Goal: Complete application form: Complete application form

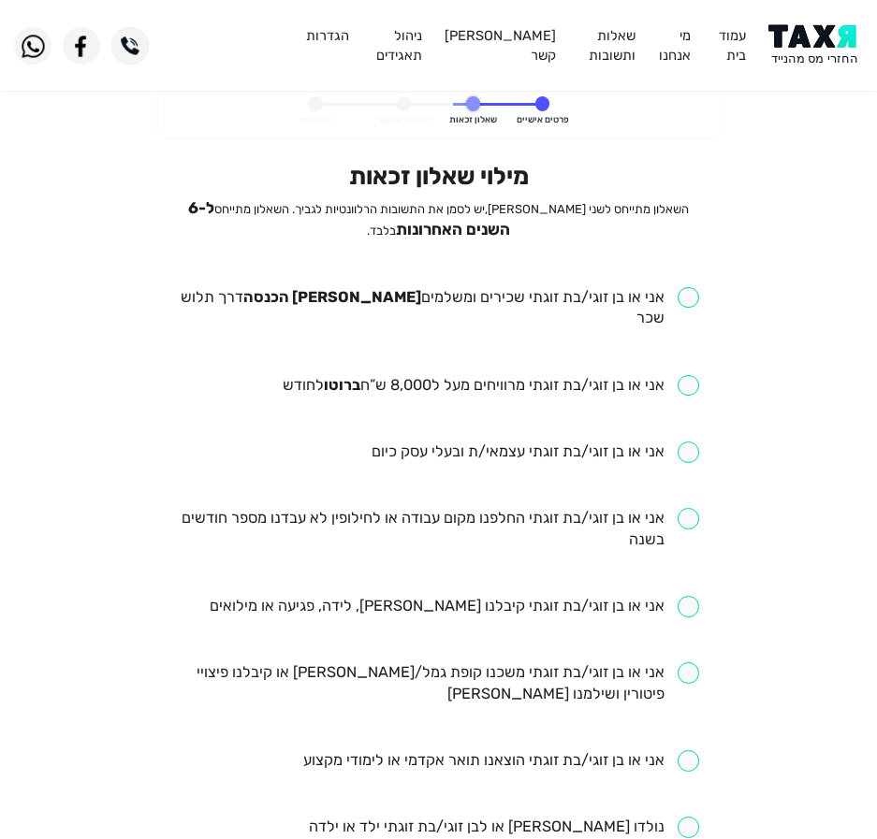
click at [545, 288] on input "checkbox" at bounding box center [438, 308] width 521 height 43
checkbox input "true"
click at [473, 375] on input "checkbox" at bounding box center [491, 386] width 416 height 22
checkbox input "true"
click at [529, 508] on input "checkbox" at bounding box center [438, 529] width 521 height 43
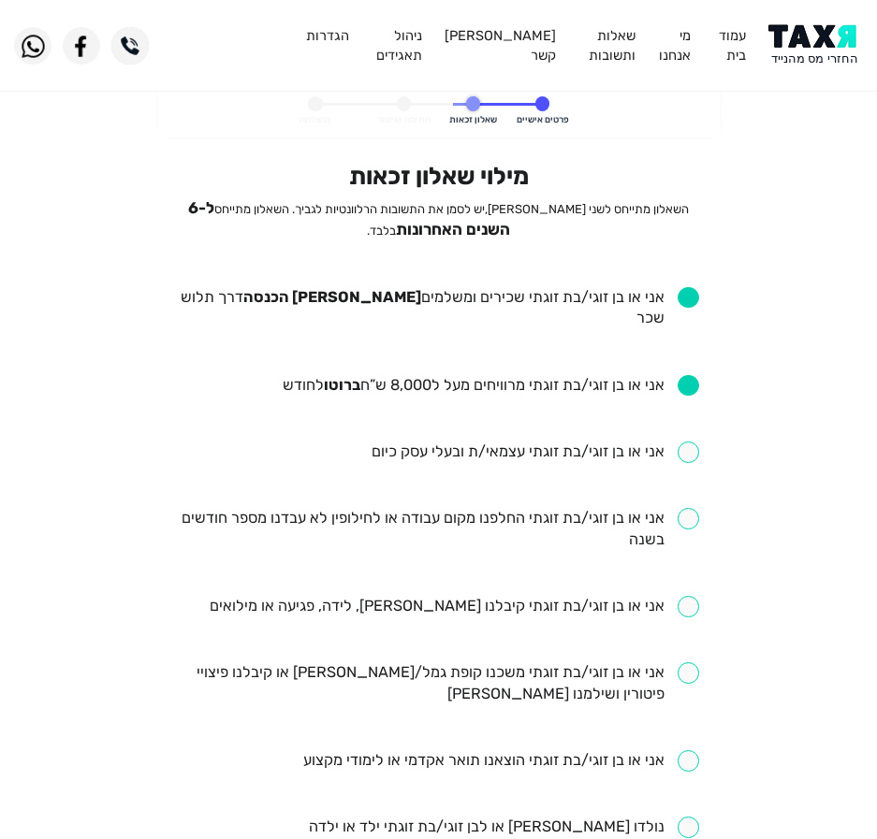
checkbox input "true"
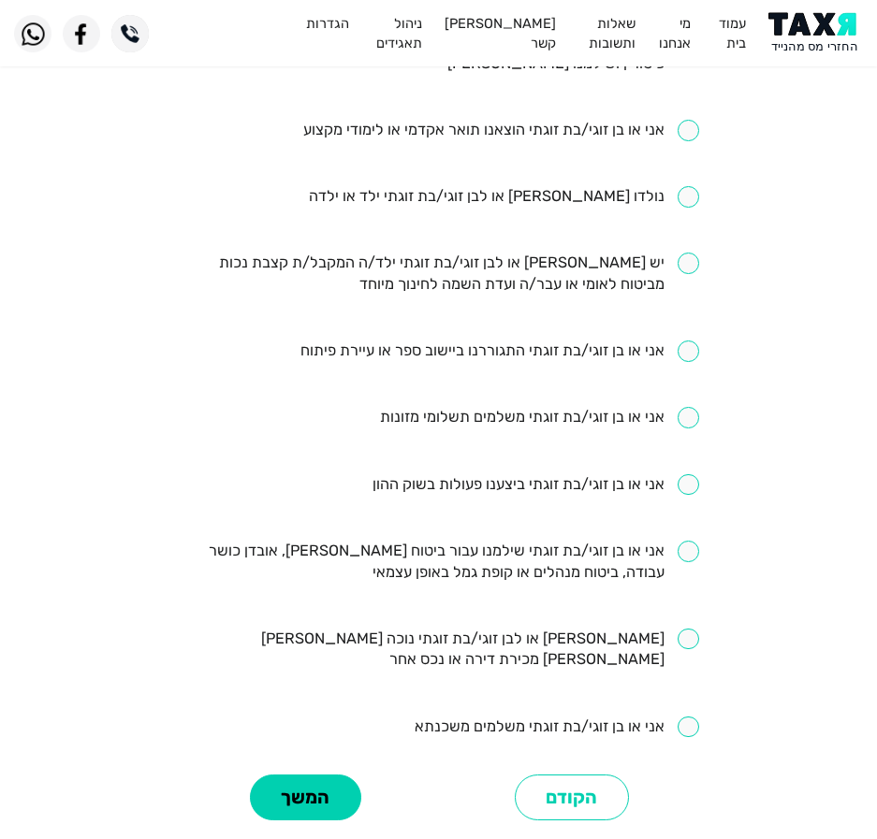
scroll to position [655, 0]
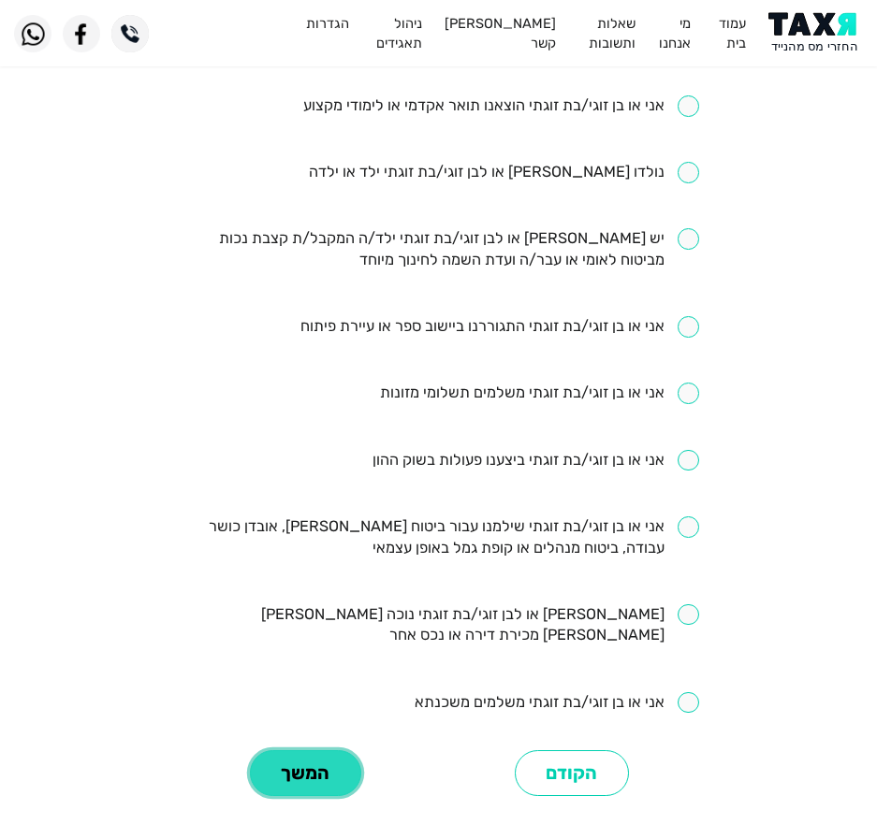
click at [334, 750] on button "המשך" at bounding box center [305, 773] width 111 height 46
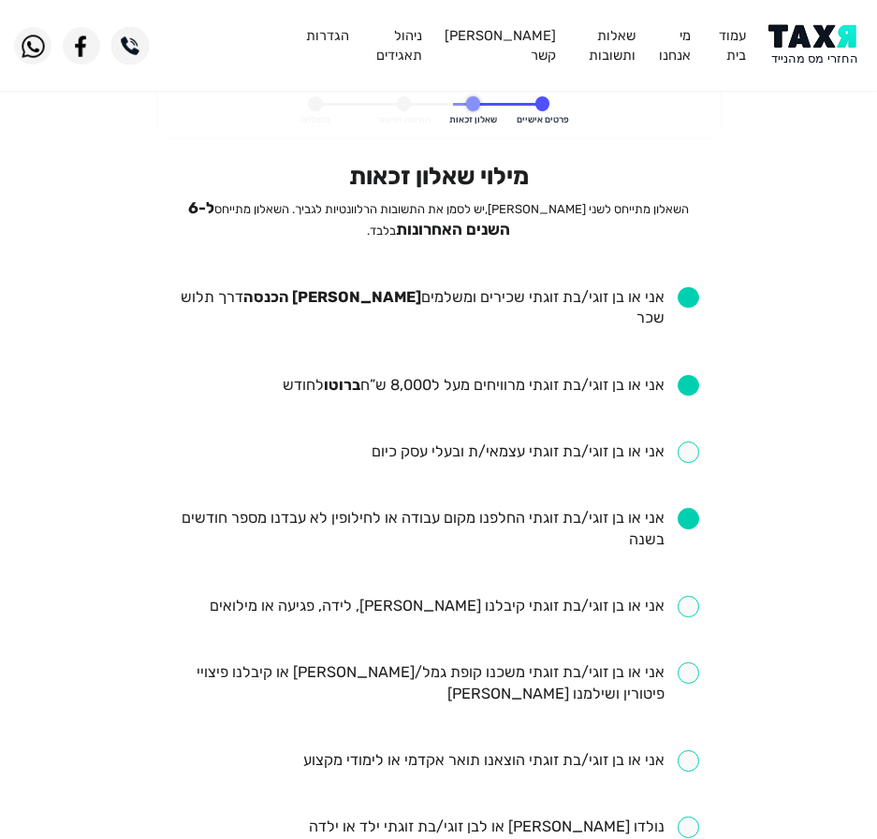
click at [507, 596] on input "checkbox" at bounding box center [454, 607] width 489 height 22
checkbox input "true"
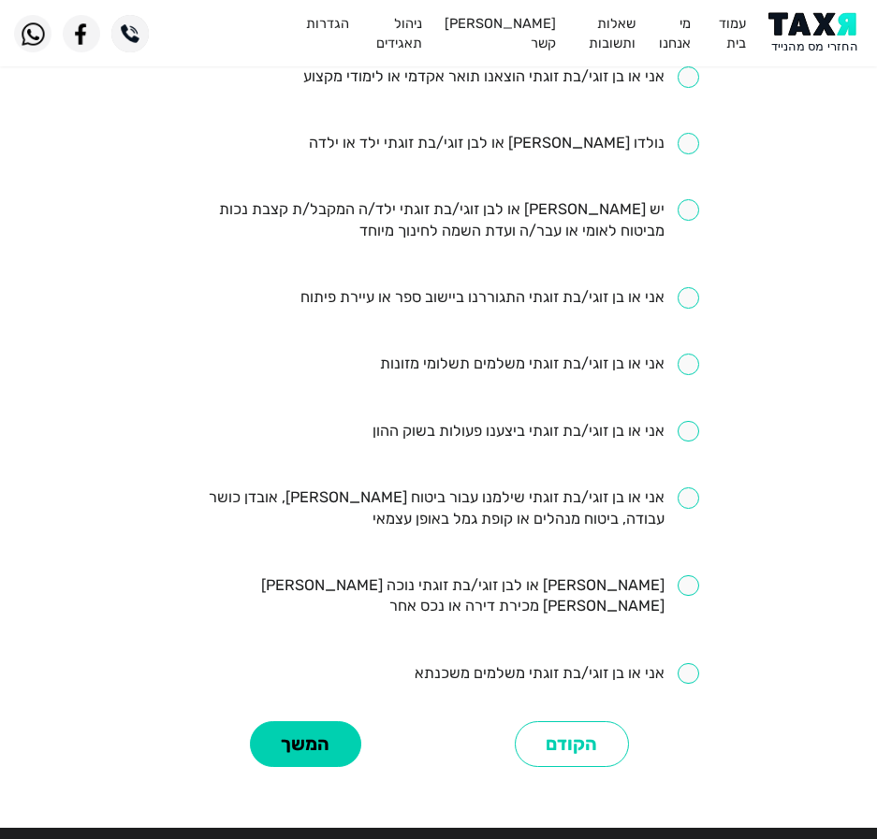
scroll to position [767, 0]
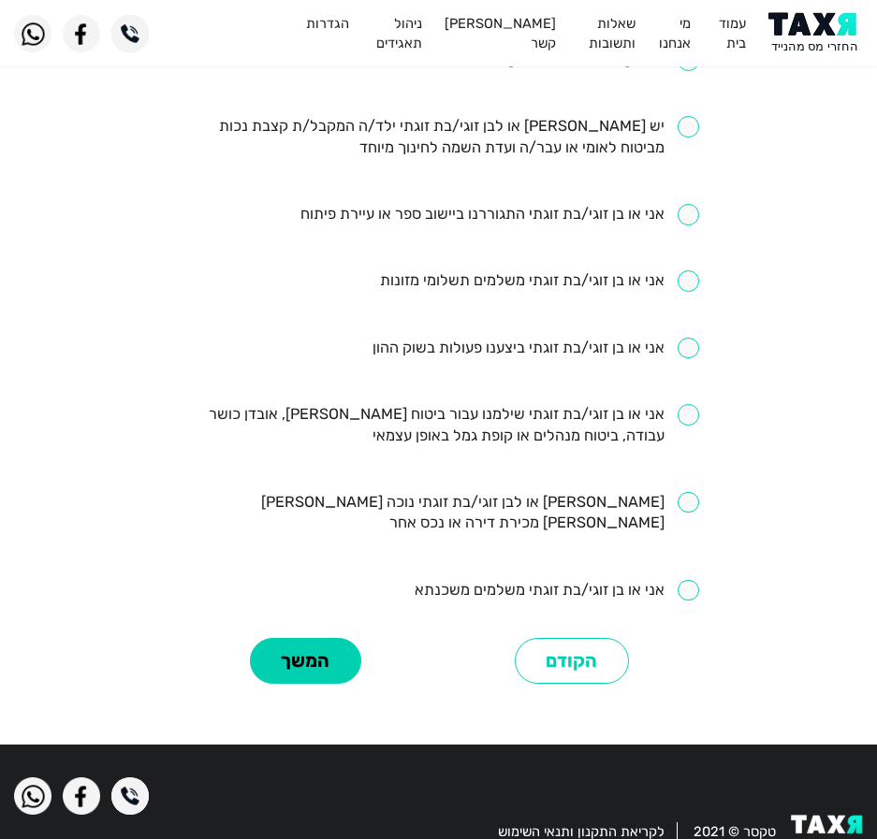
click at [299, 632] on div "המשך" at bounding box center [305, 660] width 267 height 57
click at [314, 638] on button "המשך" at bounding box center [305, 661] width 111 height 46
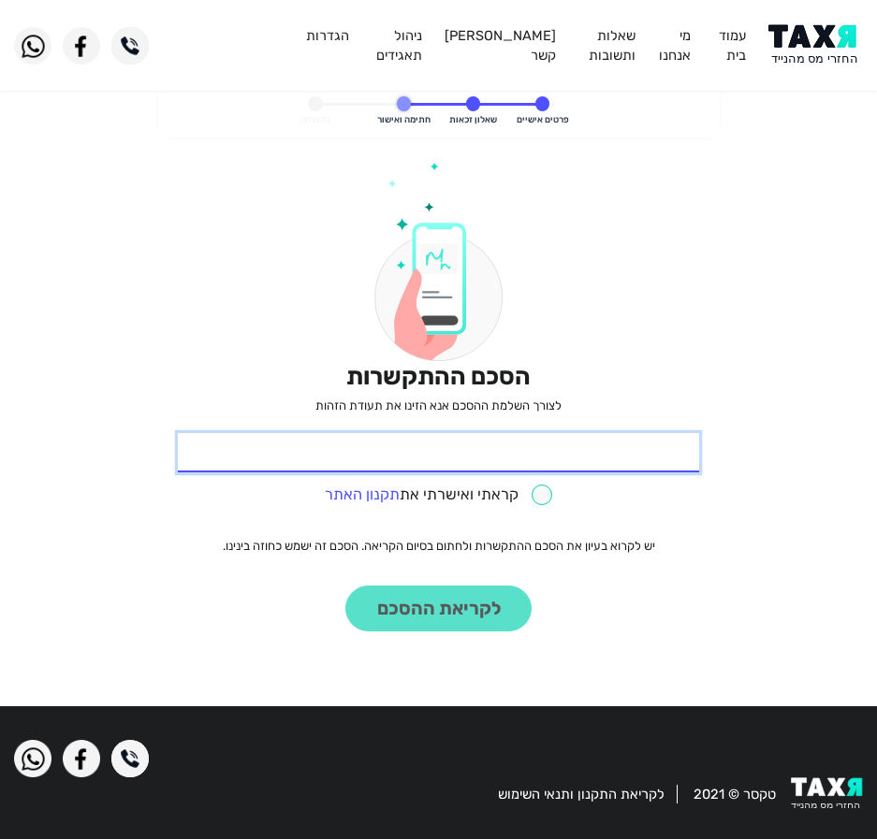
click at [579, 453] on input "* תעודת זהות" at bounding box center [438, 452] width 521 height 39
type input "023409642"
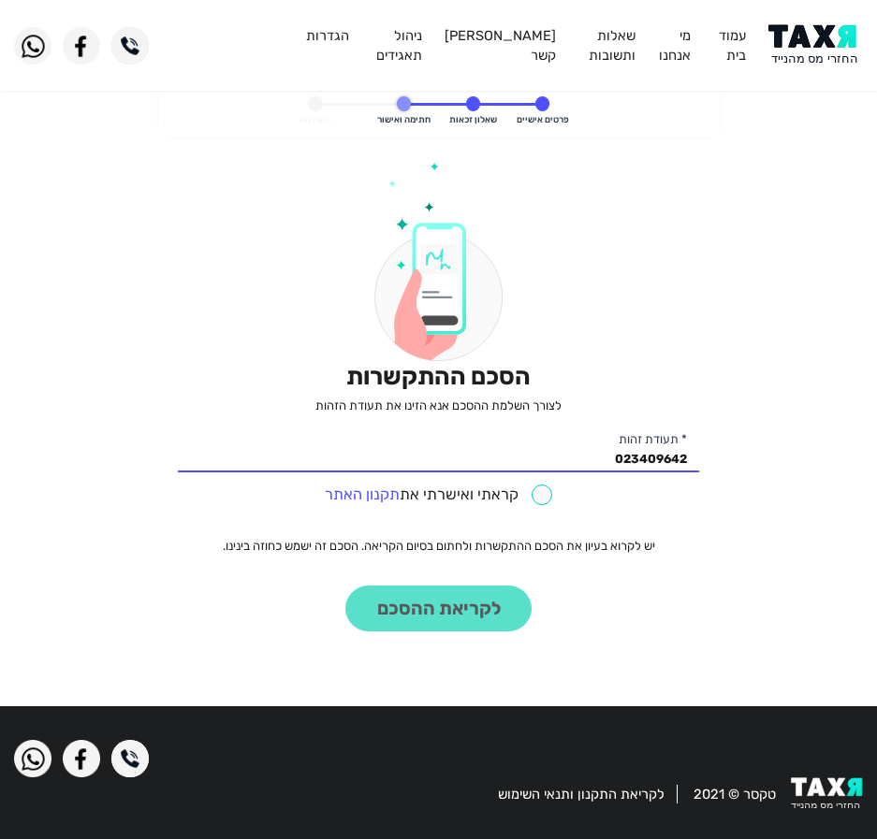
click at [540, 492] on input "checkbox" at bounding box center [439, 496] width 228 height 22
checkbox input "true"
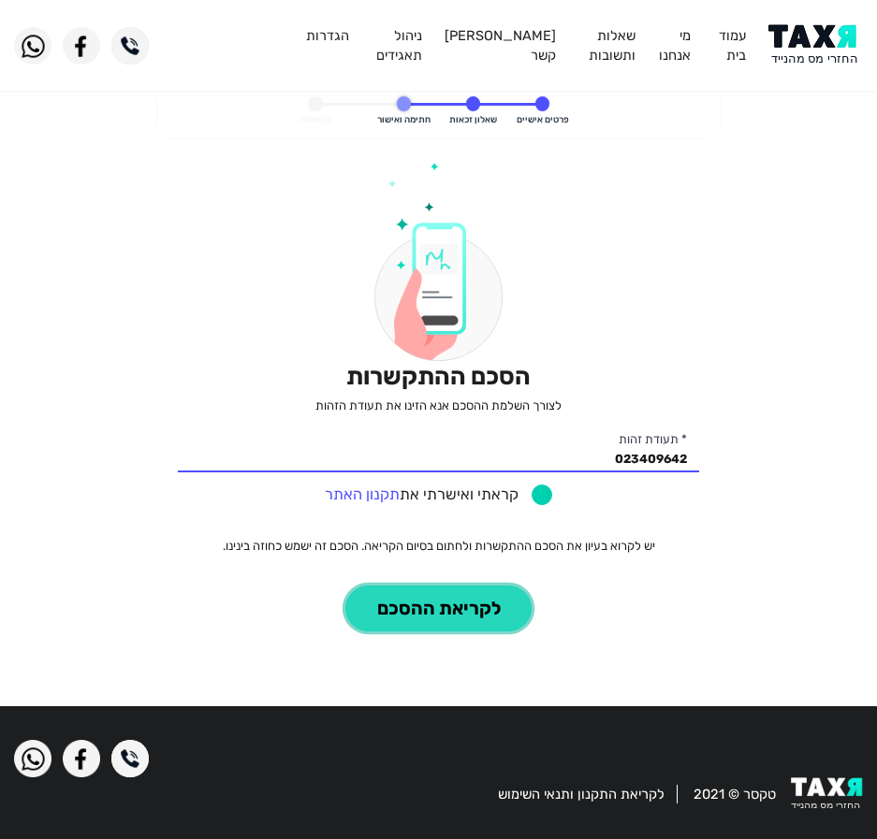
click at [453, 604] on button "לקריאת ההסכם" at bounding box center [438, 609] width 186 height 46
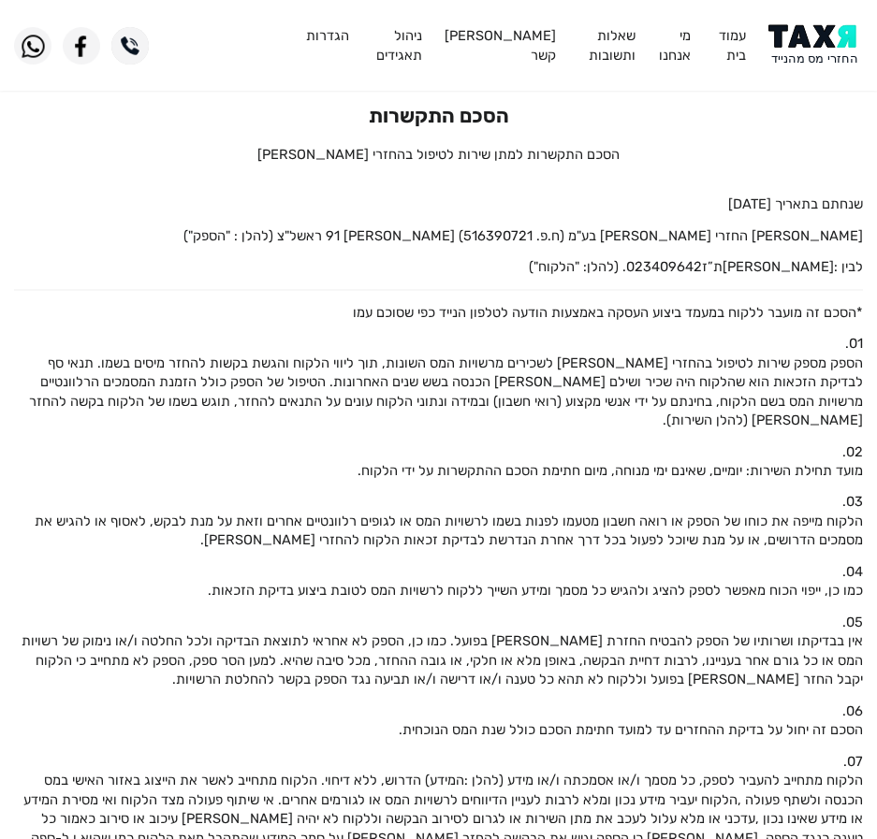
click at [828, 51] on img at bounding box center [815, 45] width 94 height 42
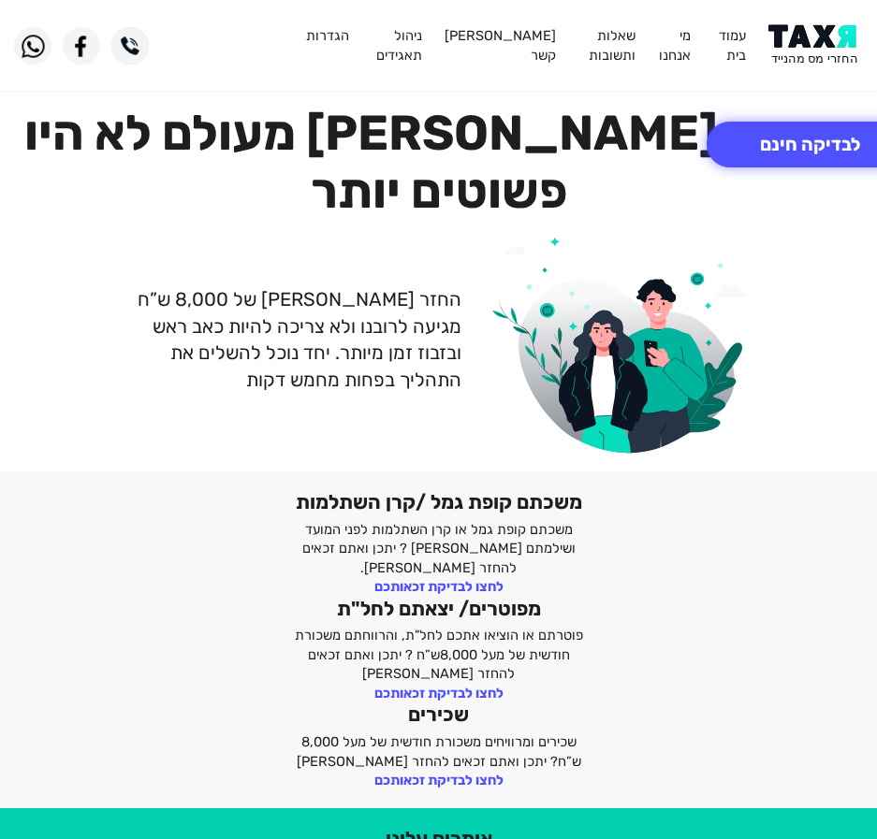
click at [817, 14] on header "עמוד בית מי אנחנו שאלות ותשובות [PERSON_NAME] קשר ניהול תאגידים הגדרות" at bounding box center [438, 45] width 877 height 91
click at [817, 49] on img at bounding box center [815, 45] width 94 height 42
click at [759, 153] on button "לבדיקה חינם" at bounding box center [809, 145] width 207 height 46
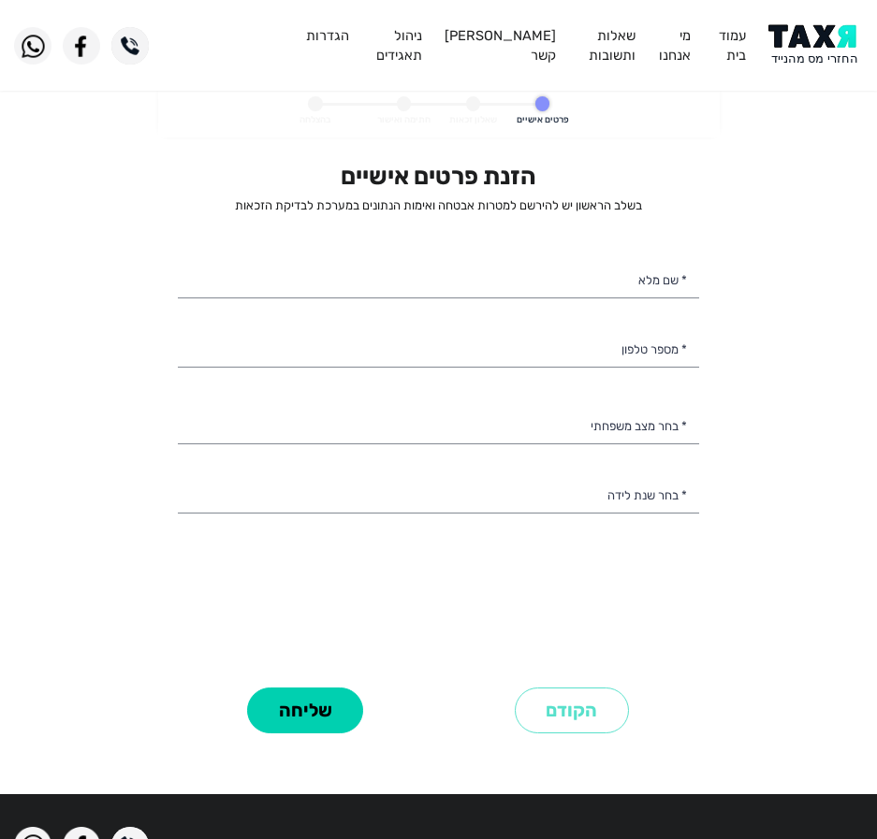
select select
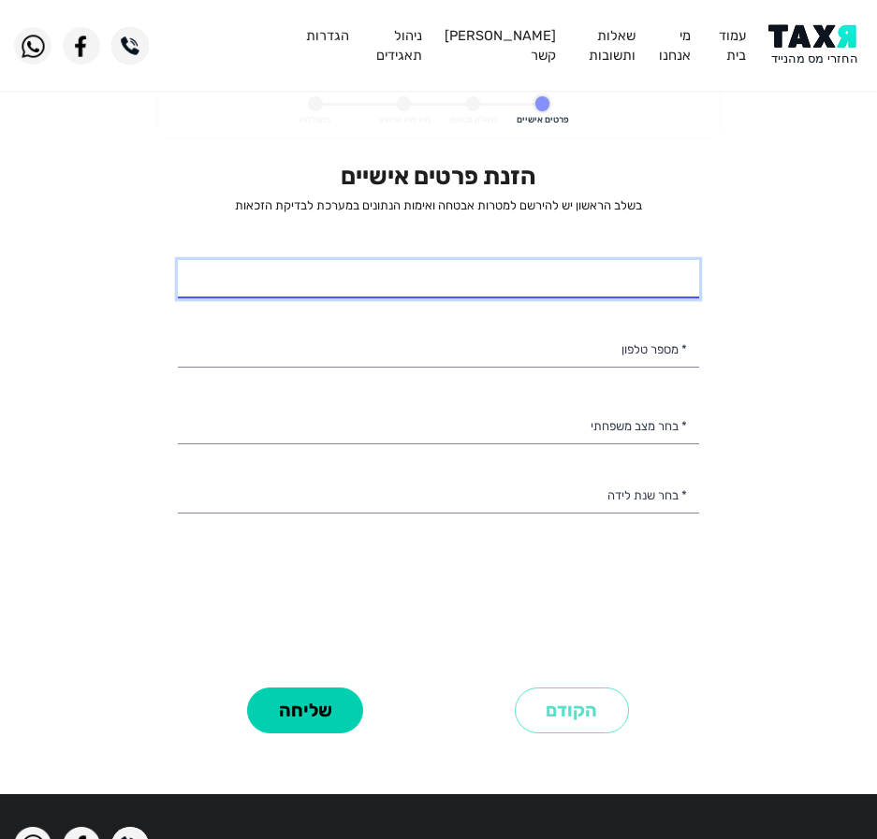
click at [606, 276] on input "* שם מלא" at bounding box center [438, 279] width 521 height 39
type input "גלאל טאהה"
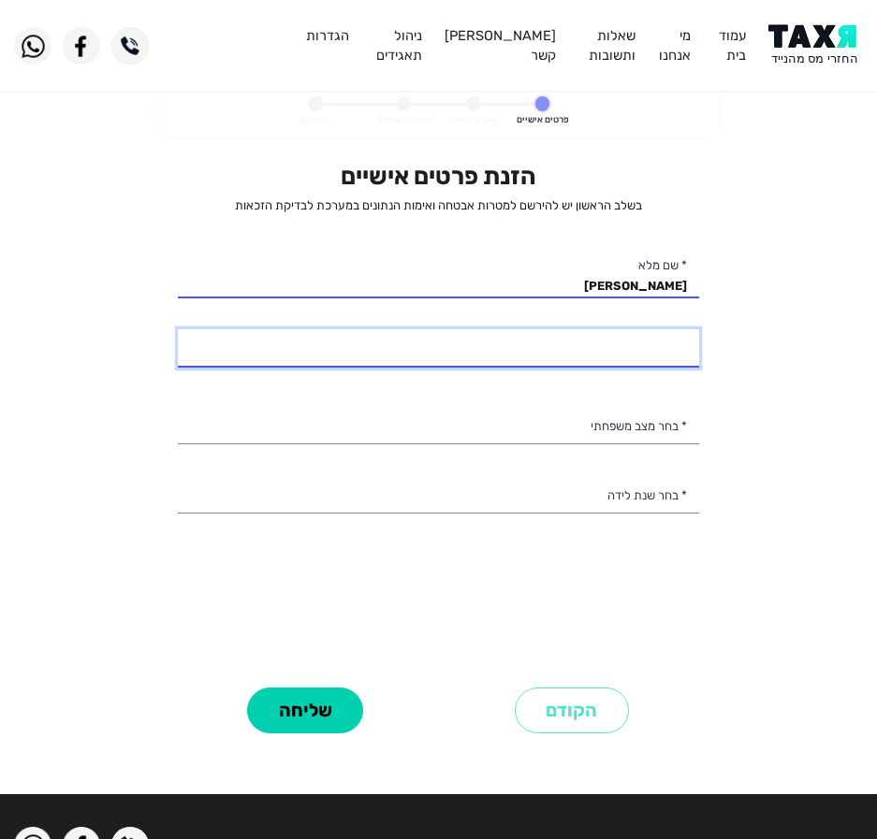
click at [645, 357] on input "* מספר טלפון" at bounding box center [438, 348] width 521 height 39
type input "053-287י"
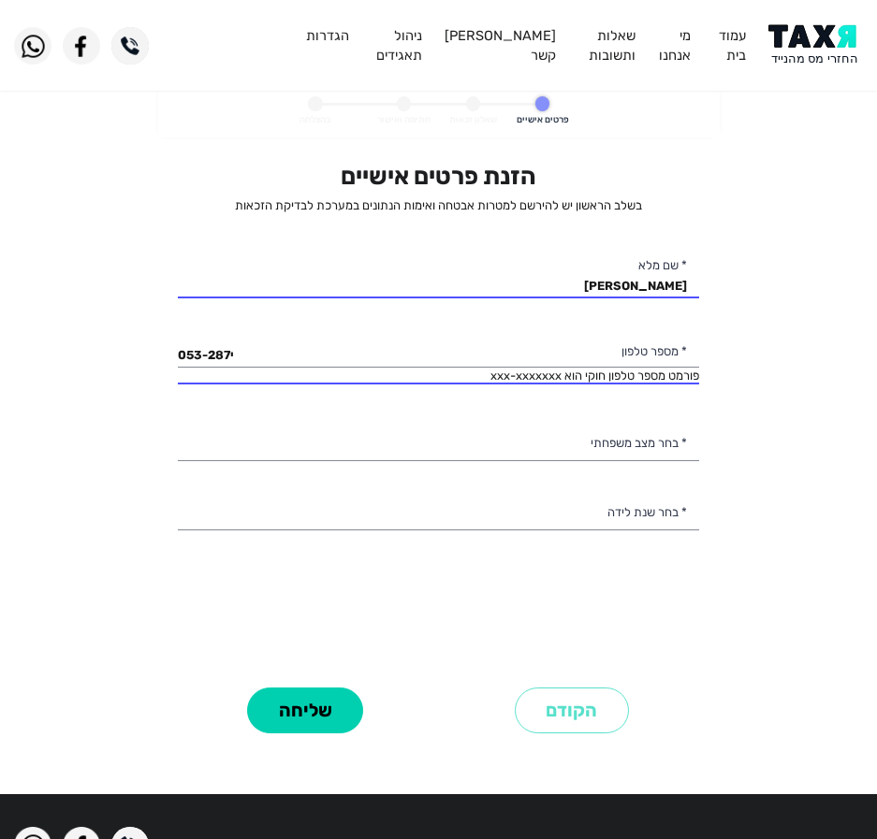
click at [398, 257] on div "הזנת פרטים אישיים בשלב הראשון יש להירשם למטרות אבטחה ואימות הנתונים במערכת לבדי…" at bounding box center [438, 422] width 521 height 520
click at [400, 255] on div "הזנת פרטים אישיים בשלב הראשון יש להירשם למטרות אבטחה ואימות הנתונים במערכת לבדי…" at bounding box center [438, 422] width 521 height 520
click at [407, 273] on input "גלאל טאהה" at bounding box center [438, 279] width 521 height 39
click at [438, 283] on input "גלאל טאהה" at bounding box center [438, 279] width 521 height 39
click at [442, 283] on input "גלאל טאהה" at bounding box center [438, 279] width 521 height 39
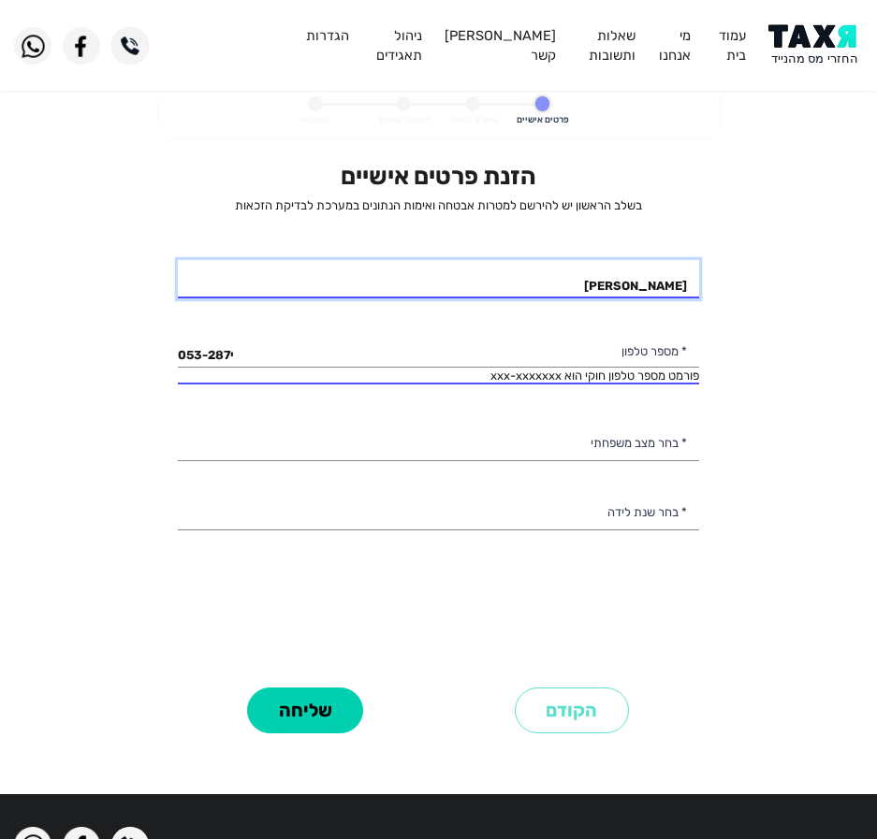
click at [442, 284] on input "גלאל טאהה" at bounding box center [438, 279] width 521 height 39
drag, startPoint x: 448, startPoint y: 308, endPoint x: 458, endPoint y: 295, distance: 16.1
click at [451, 304] on div "הזנת פרטים אישיים בשלב הראשון יש להירשם למטרות אבטחה ואימות הנתונים במערכת לבדי…" at bounding box center [438, 422] width 521 height 520
click at [458, 295] on input "גלאל טאהה" at bounding box center [438, 279] width 521 height 39
click at [460, 292] on input "גלאל טאהה" at bounding box center [438, 279] width 521 height 39
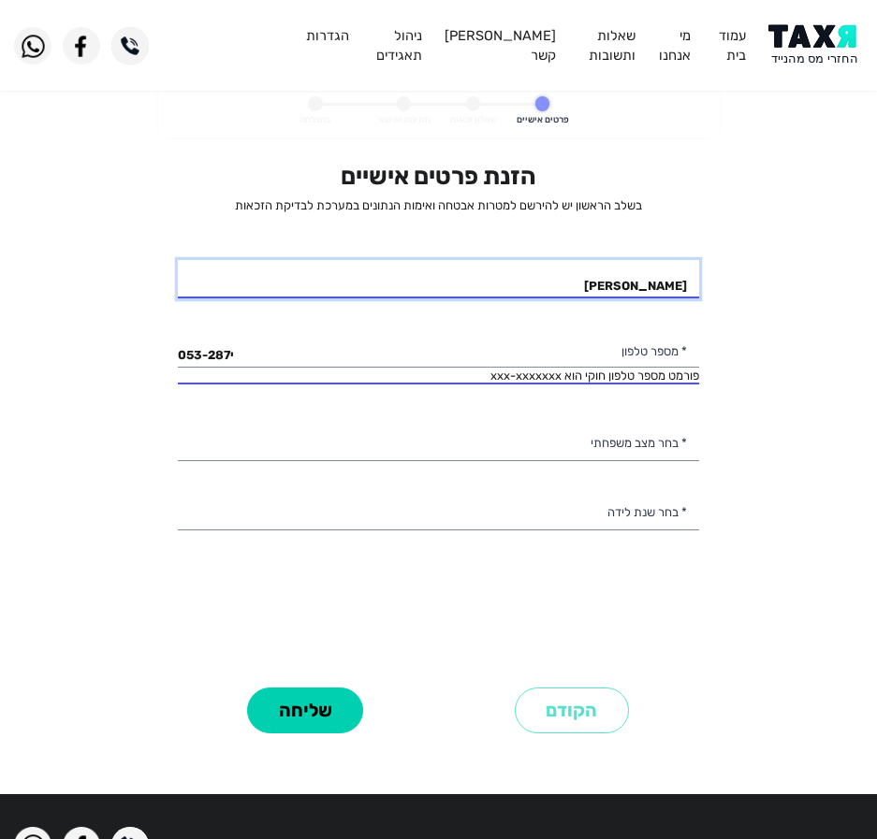
click at [464, 287] on input "גלאל טאהה" at bounding box center [438, 279] width 521 height 39
click at [482, 277] on input "גלאל טאהה" at bounding box center [438, 279] width 521 height 39
click at [483, 277] on input "גלאל טאהה" at bounding box center [438, 279] width 521 height 39
click at [608, 256] on div "הזנת פרטים אישיים בשלב הראשון יש להירשם למטרות אבטחה ואימות הנתונים במערכת לבדי…" at bounding box center [438, 422] width 521 height 520
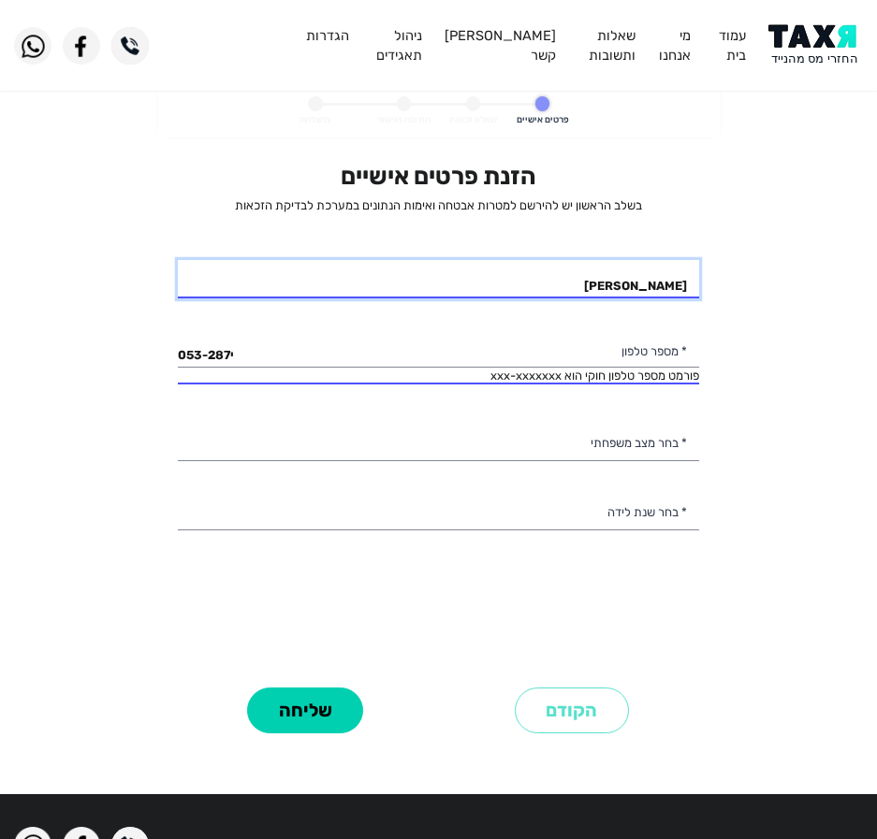
click at [585, 284] on input "גלאל טאהה" at bounding box center [438, 279] width 521 height 39
click at [530, 276] on input "גלאל טאהה" at bounding box center [438, 279] width 521 height 39
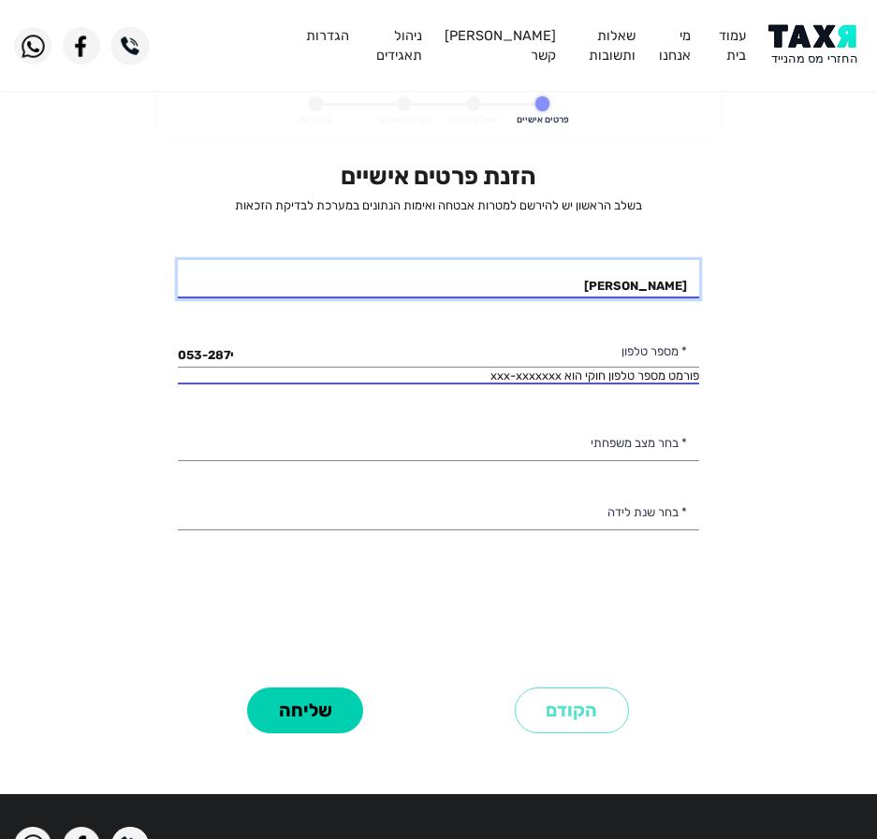
click at [530, 276] on input "גלאל טאהה" at bounding box center [438, 279] width 521 height 39
click at [150, 118] on personal-details "פרטים אישיים שאלון זכאות חתימה ואישור בהצלחה הזנת פרטים אישיים בשלב הראשון יש ל…" at bounding box center [438, 433] width 877 height 697
click at [472, 269] on input "גלאל טאהה" at bounding box center [438, 279] width 521 height 39
click at [477, 269] on input "גלאל טאהה" at bounding box center [438, 279] width 521 height 39
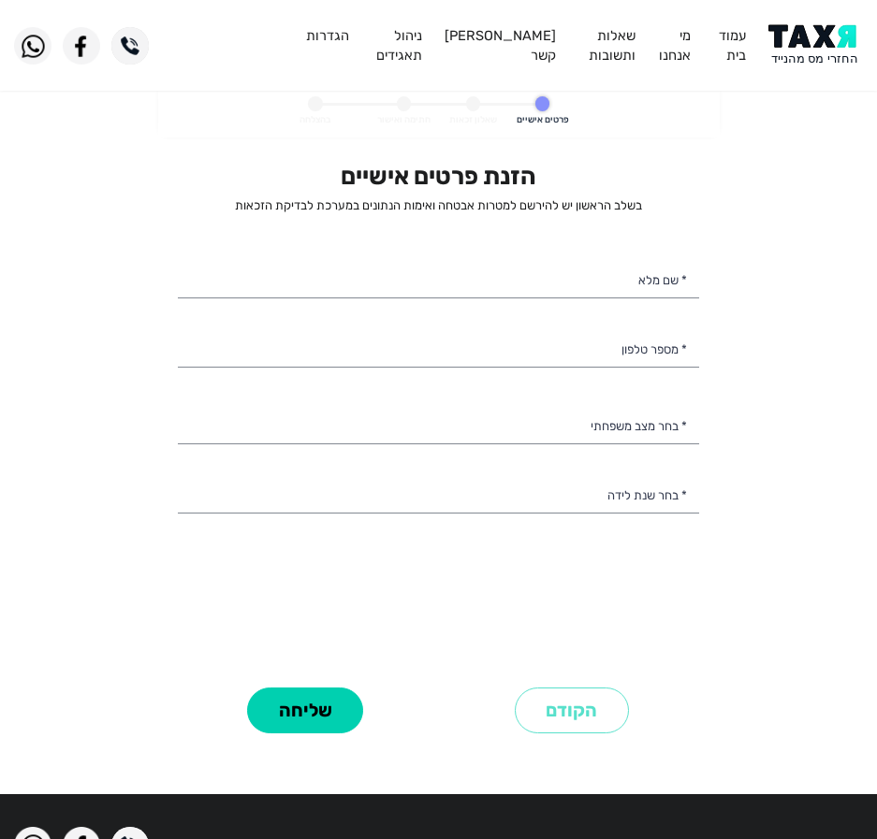
select select
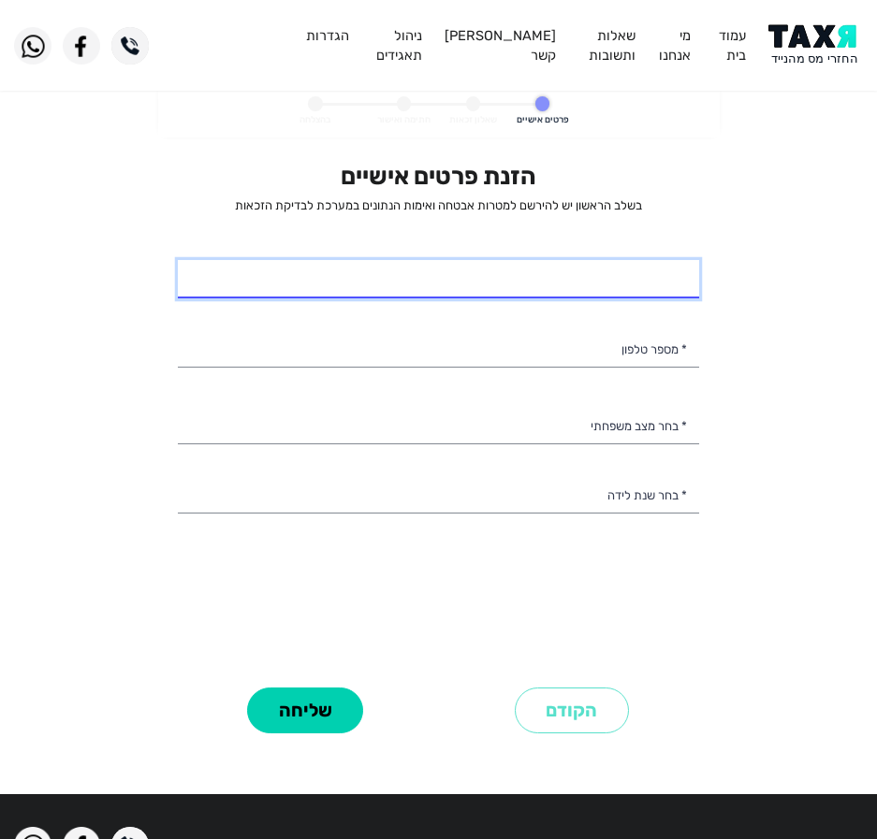
click at [613, 273] on input "* שם מלא" at bounding box center [438, 279] width 521 height 39
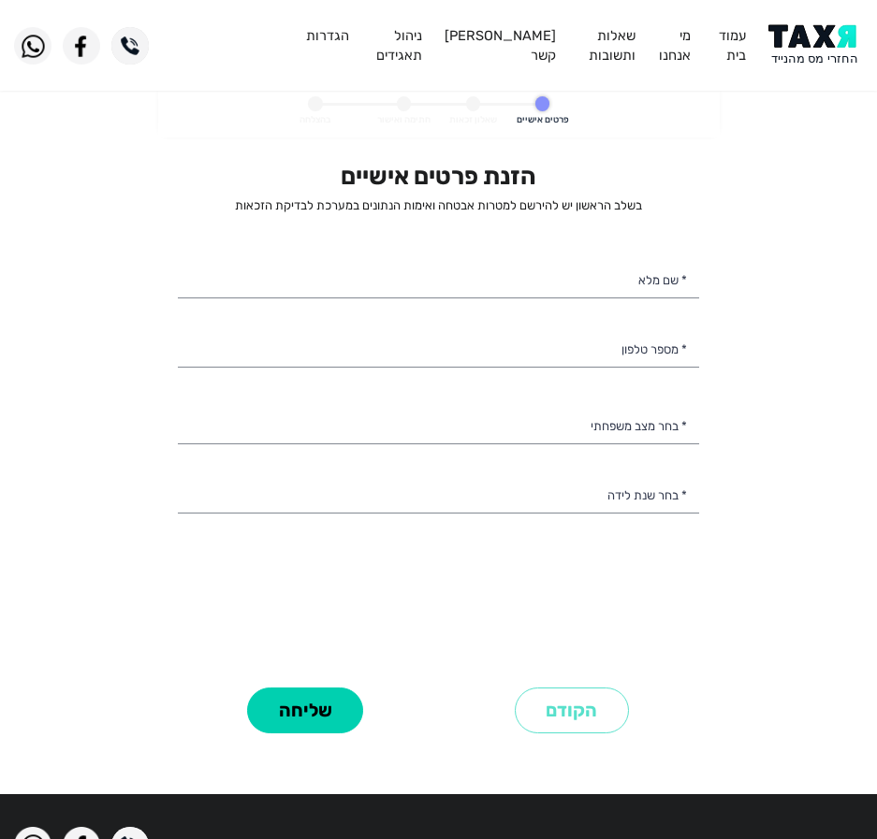
click at [215, 218] on div "הזנת פרטים אישיים בשלב הראשון יש להירשם למטרות אבטחה ואימות הנתונים במערכת לבדי…" at bounding box center [438, 422] width 521 height 520
click at [177, 238] on div "הזנת פרטים אישיים בשלב הראשון יש להירשם למטרות אבטחה ואימות הנתונים במערכת לבדי…" at bounding box center [438, 450] width 549 height 577
click at [206, 249] on div "הזנת פרטים אישיים בשלב הראשון יש להירשם למטרות אבטחה ואימות הנתונים במערכת לבדי…" at bounding box center [438, 422] width 521 height 520
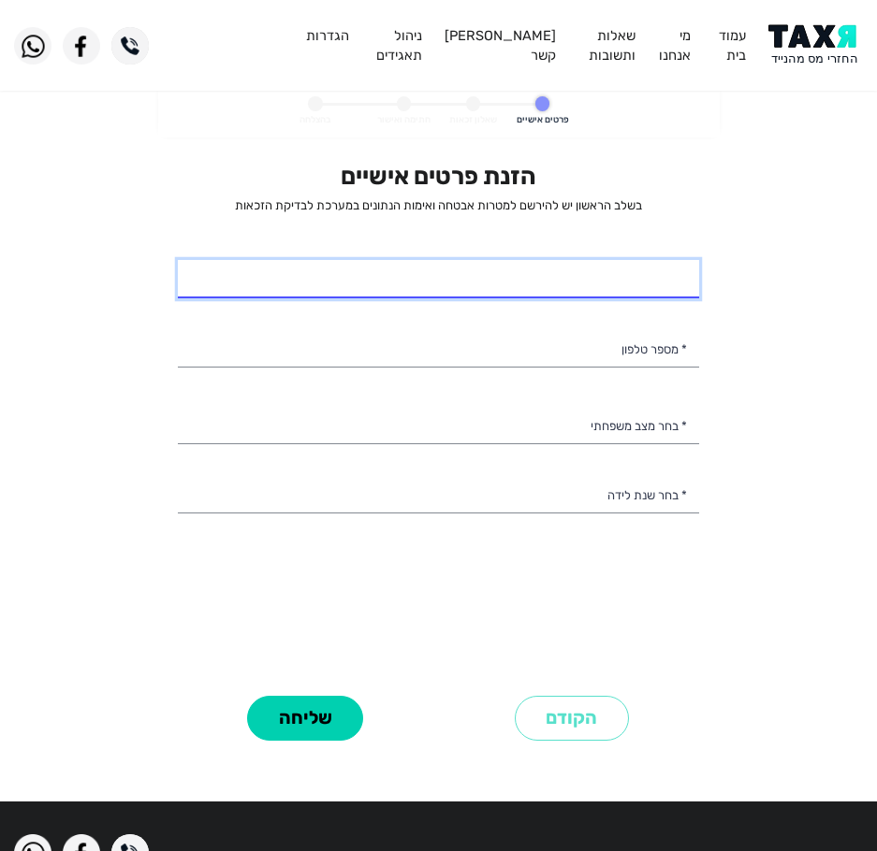
click at [628, 269] on input "* שם מלא" at bounding box center [438, 279] width 521 height 39
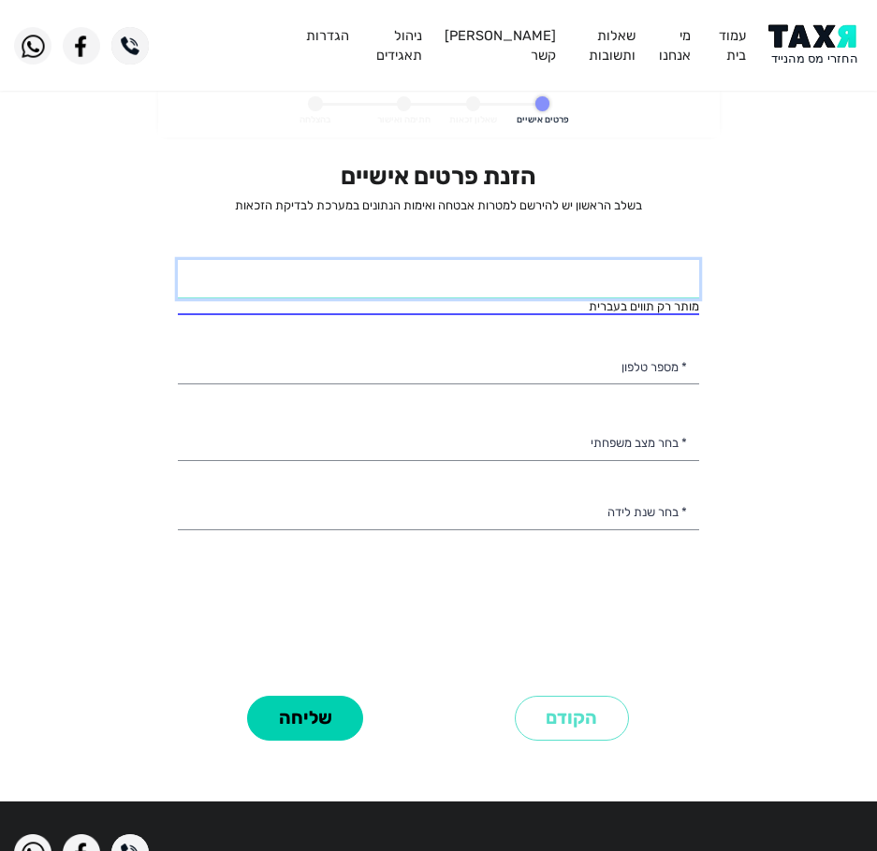
click at [603, 294] on input "* שם מלא" at bounding box center [438, 279] width 521 height 39
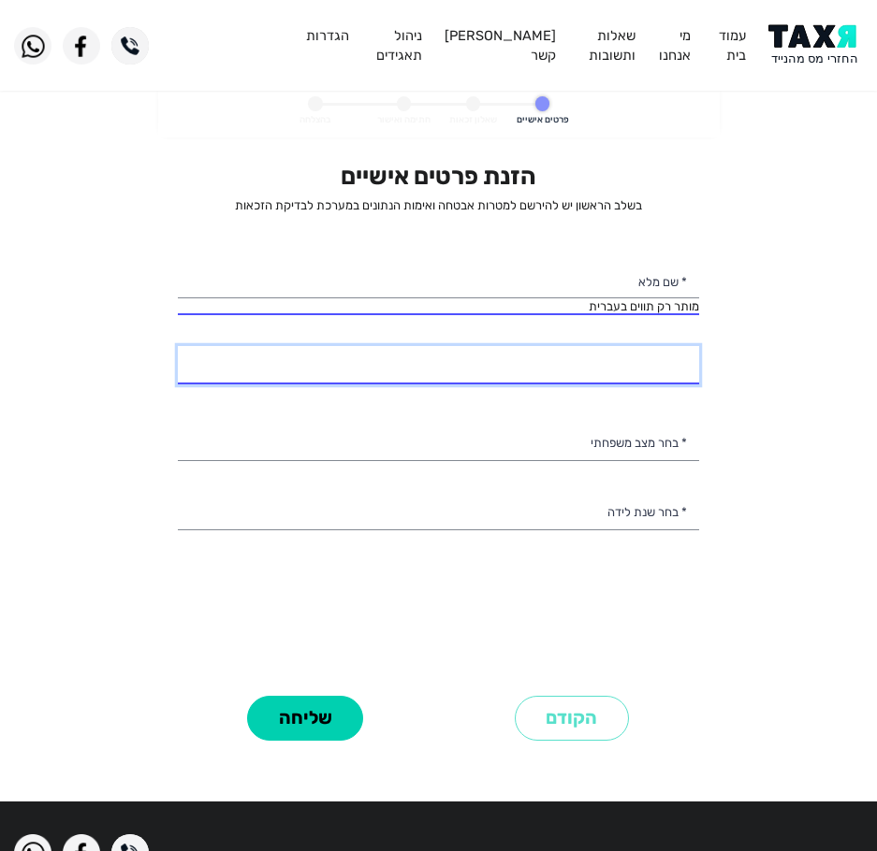
click at [584, 381] on input "* מספר טלפון" at bounding box center [438, 365] width 521 height 39
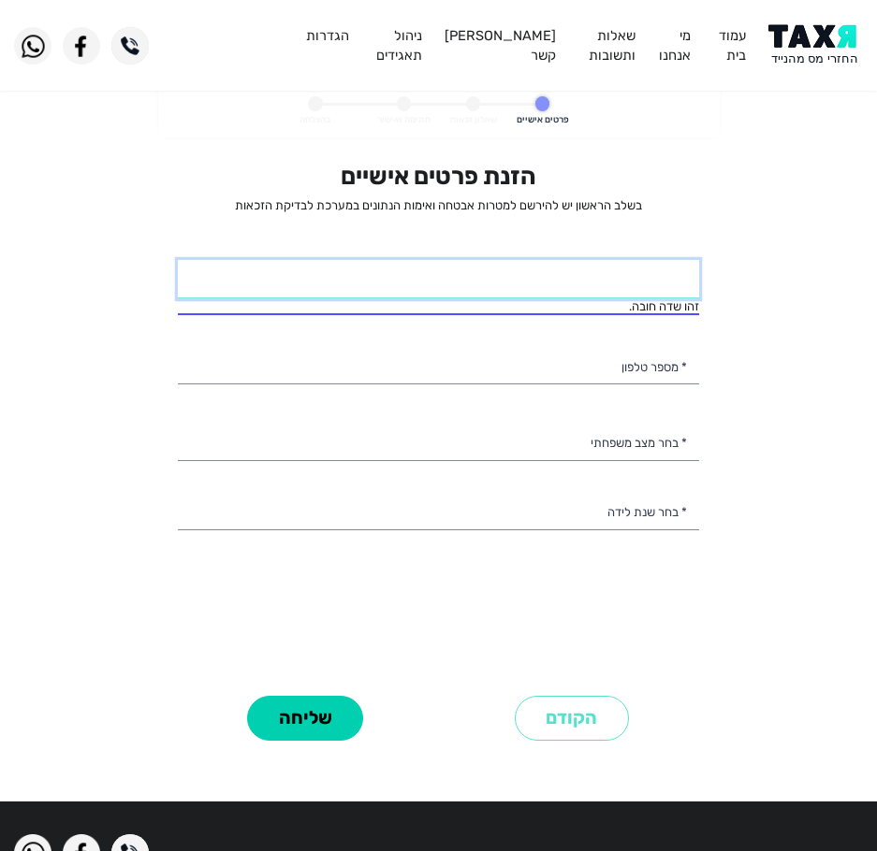
click at [615, 298] on input "* שם מלא" at bounding box center [438, 279] width 521 height 39
type input "י"
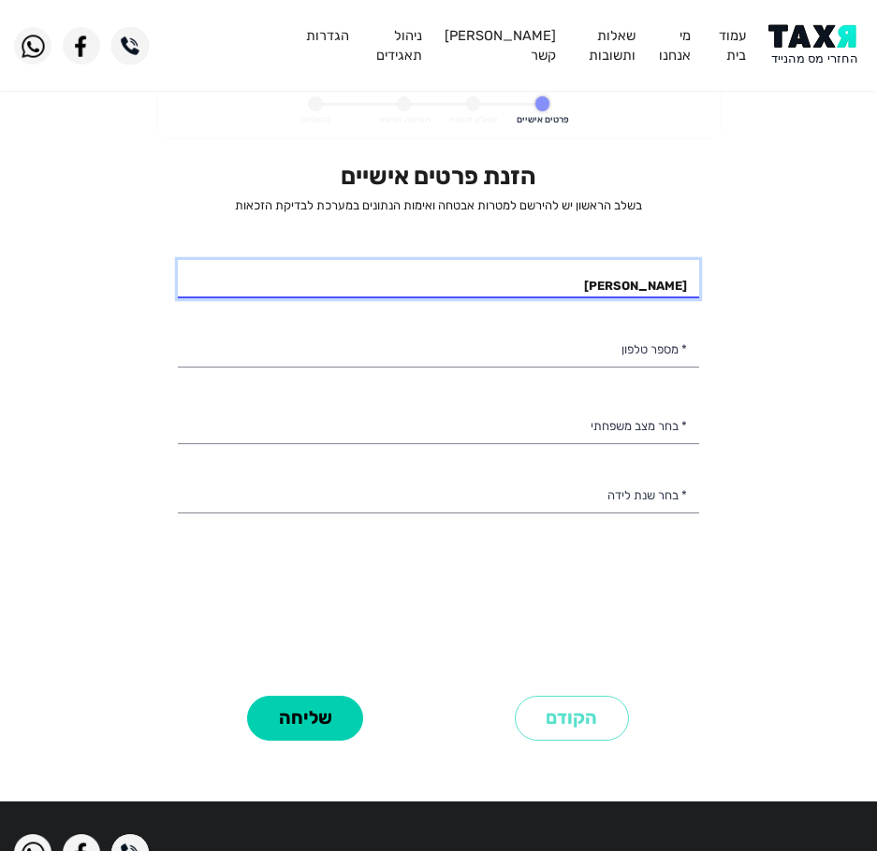
type input "אייל גולדשיין"
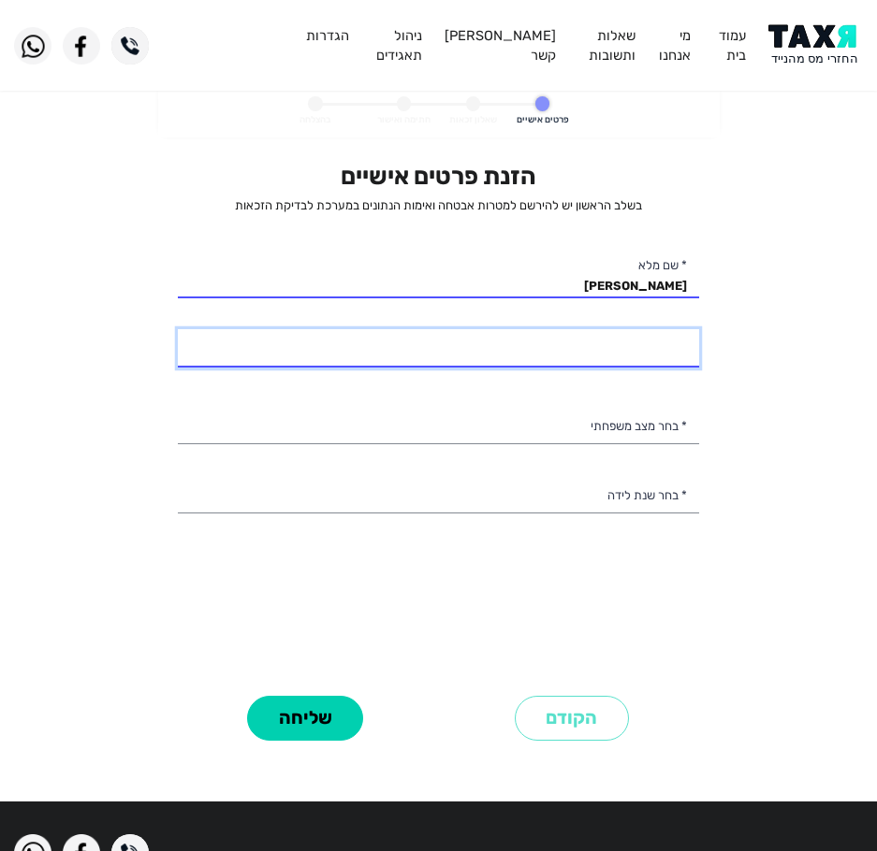
click at [615, 368] on input "* מספר טלפון" at bounding box center [438, 348] width 521 height 39
type input "050-7450460"
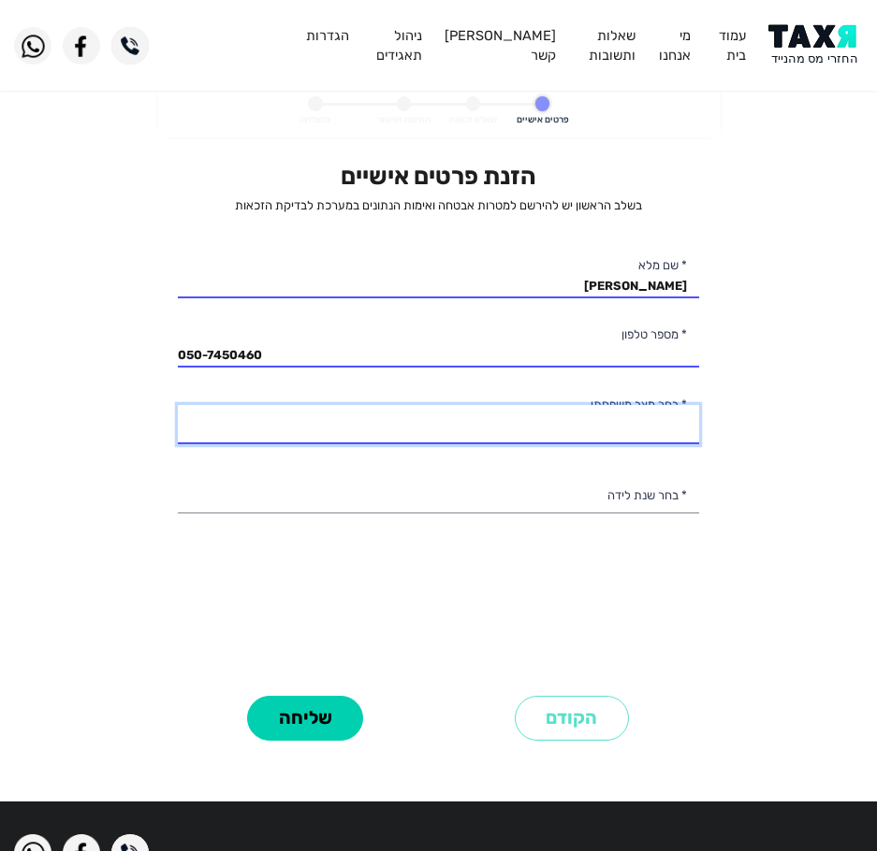
click at [568, 430] on select "רווק/ה נשוי/אה גרוש/ה אלמן/נה" at bounding box center [438, 424] width 521 height 39
select select "3: Divorced"
click at [178, 405] on select "רווק/ה נשוי/אה גרוש/ה אלמן/נה" at bounding box center [438, 424] width 521 height 39
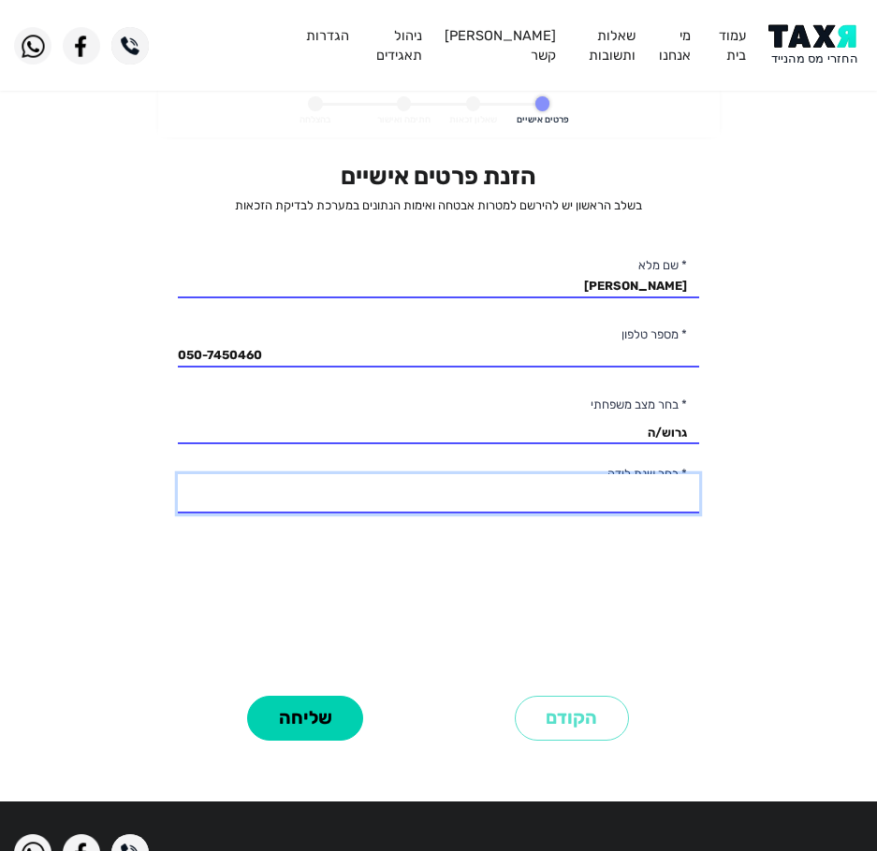
click at [617, 488] on select "2003 2002 2001 2000 1999 1998 1997 1996 1995 1994 1993 1992 1991 1990 1989 1988…" at bounding box center [438, 493] width 521 height 39
select select "33: 1971"
click at [178, 474] on select "2003 2002 2001 2000 1999 1998 1997 1996 1995 1994 1993 1992 1991 1990 1989 1988…" at bounding box center [438, 493] width 521 height 39
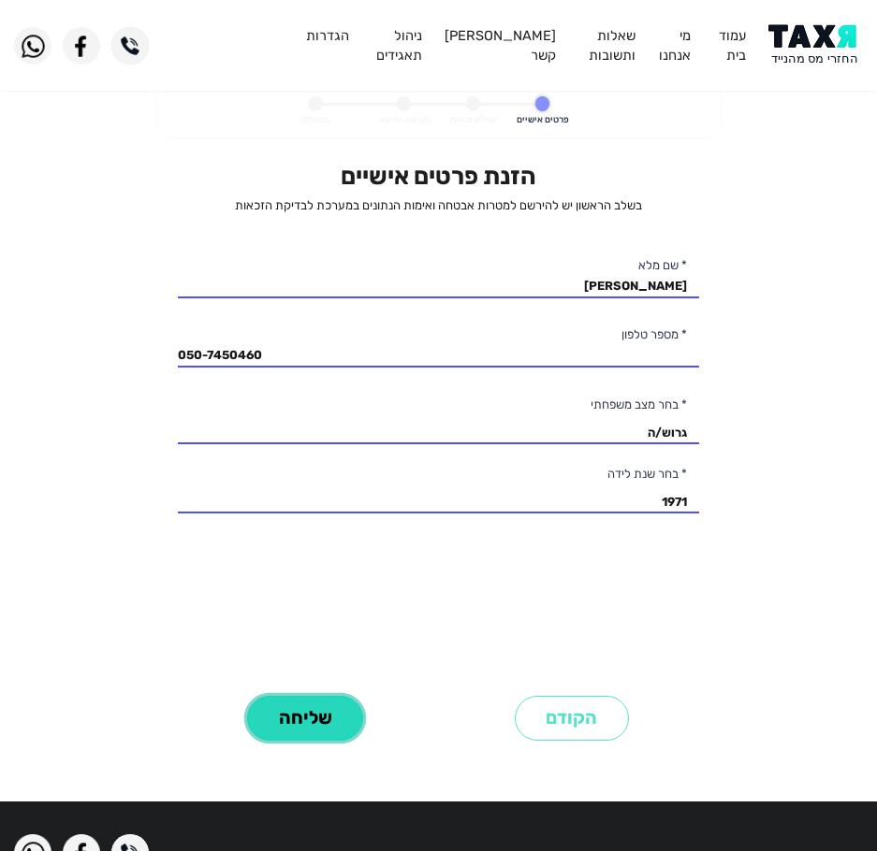
click at [308, 724] on button "שליחה" at bounding box center [305, 719] width 116 height 46
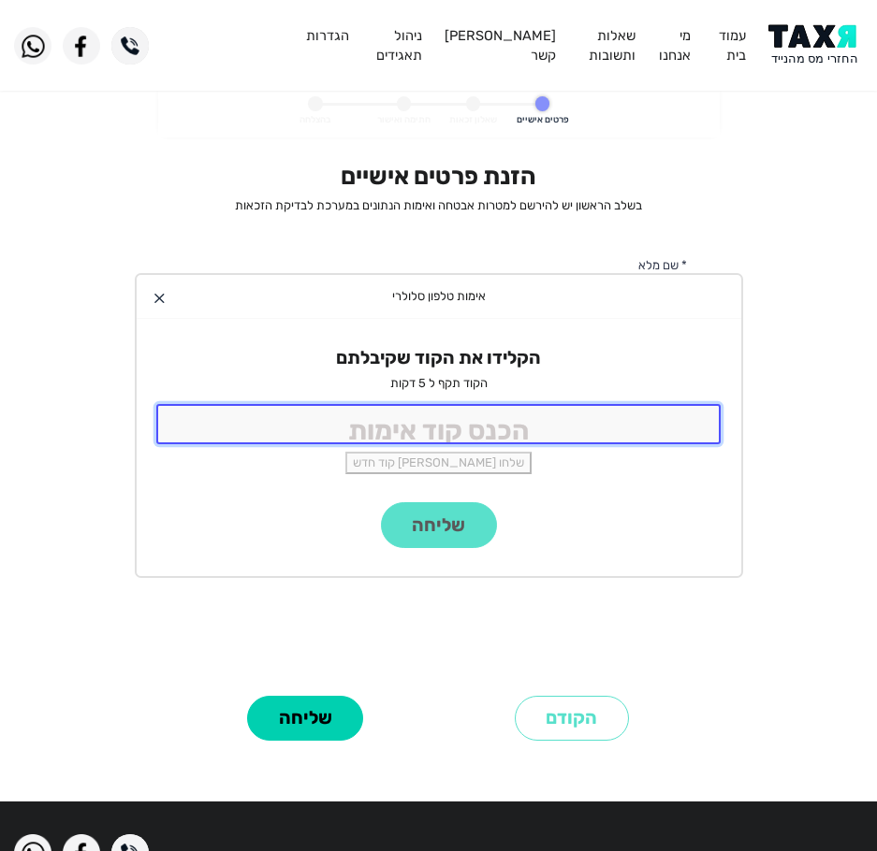
click at [486, 425] on input "tel" at bounding box center [438, 424] width 565 height 40
type input "9988"
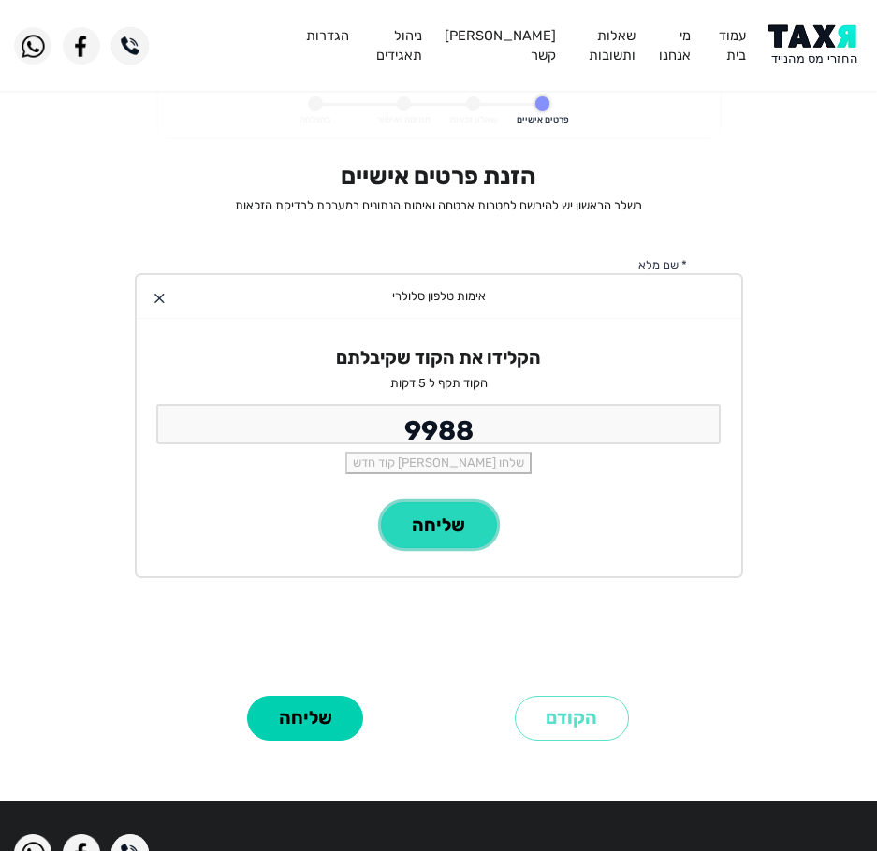
click at [402, 512] on button "שליחה" at bounding box center [439, 525] width 116 height 46
